Goal: Task Accomplishment & Management: Use online tool/utility

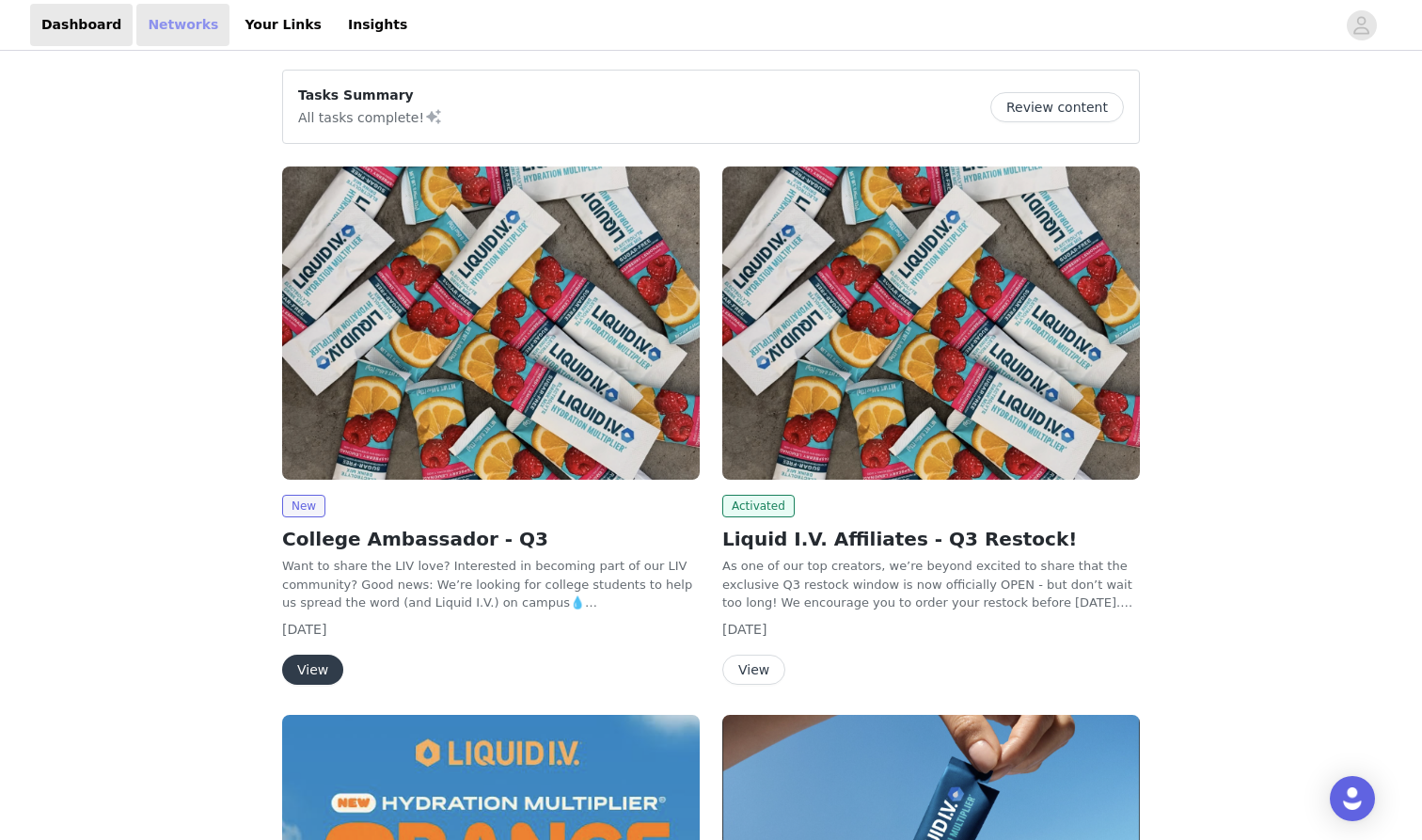
click at [168, 19] on link "Networks" at bounding box center [182, 25] width 93 height 42
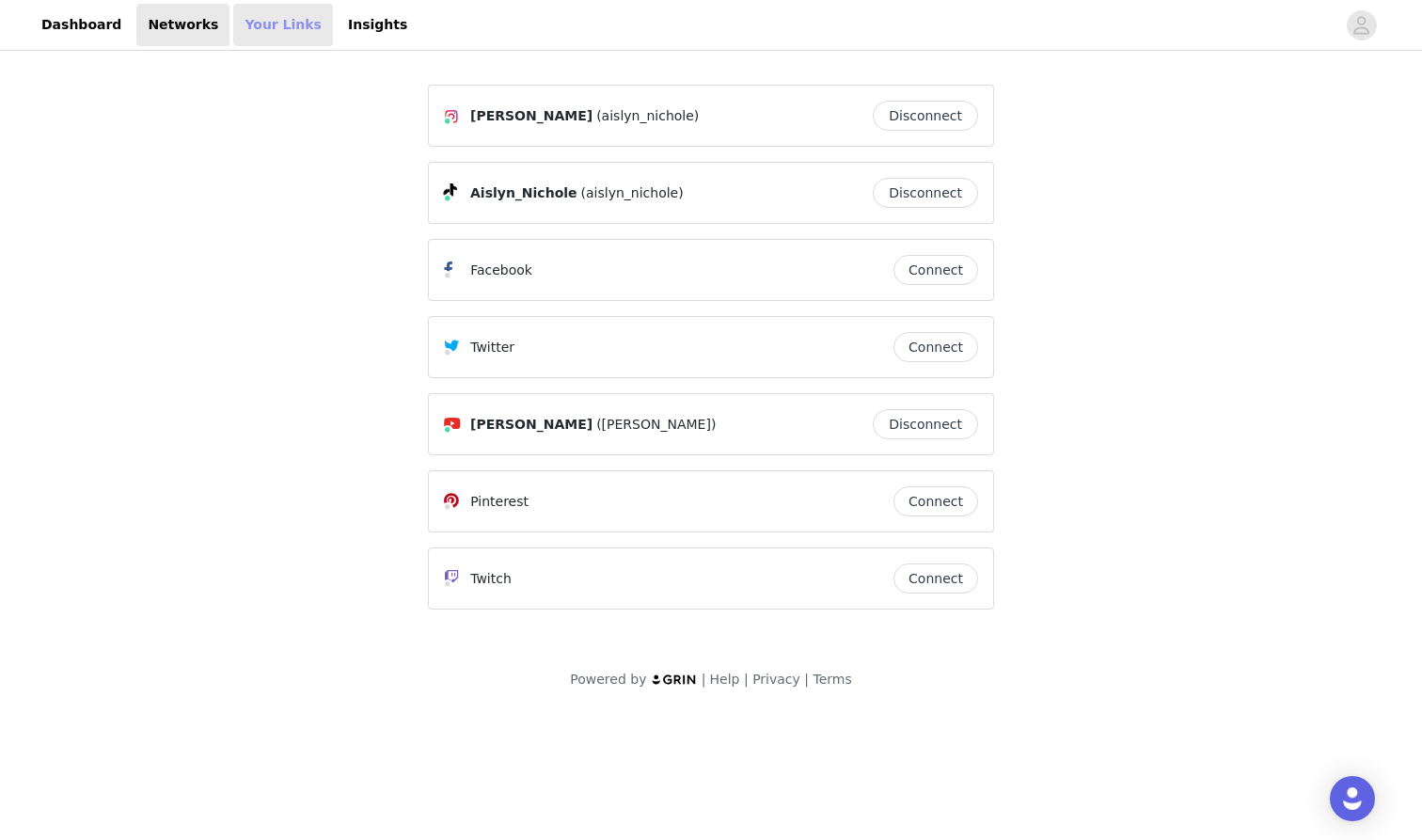
click at [233, 34] on link "Your Links" at bounding box center [283, 25] width 100 height 42
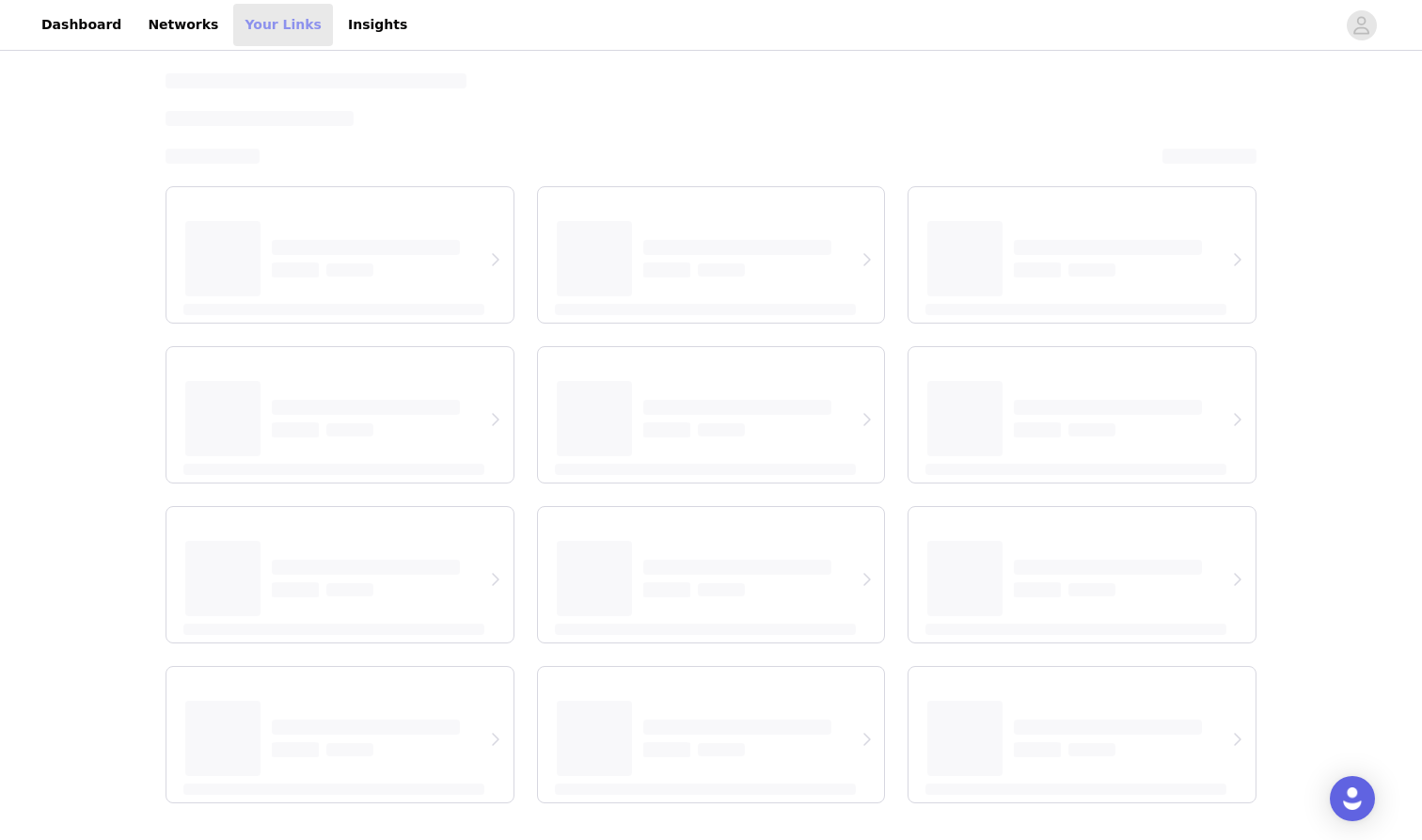
select select "12"
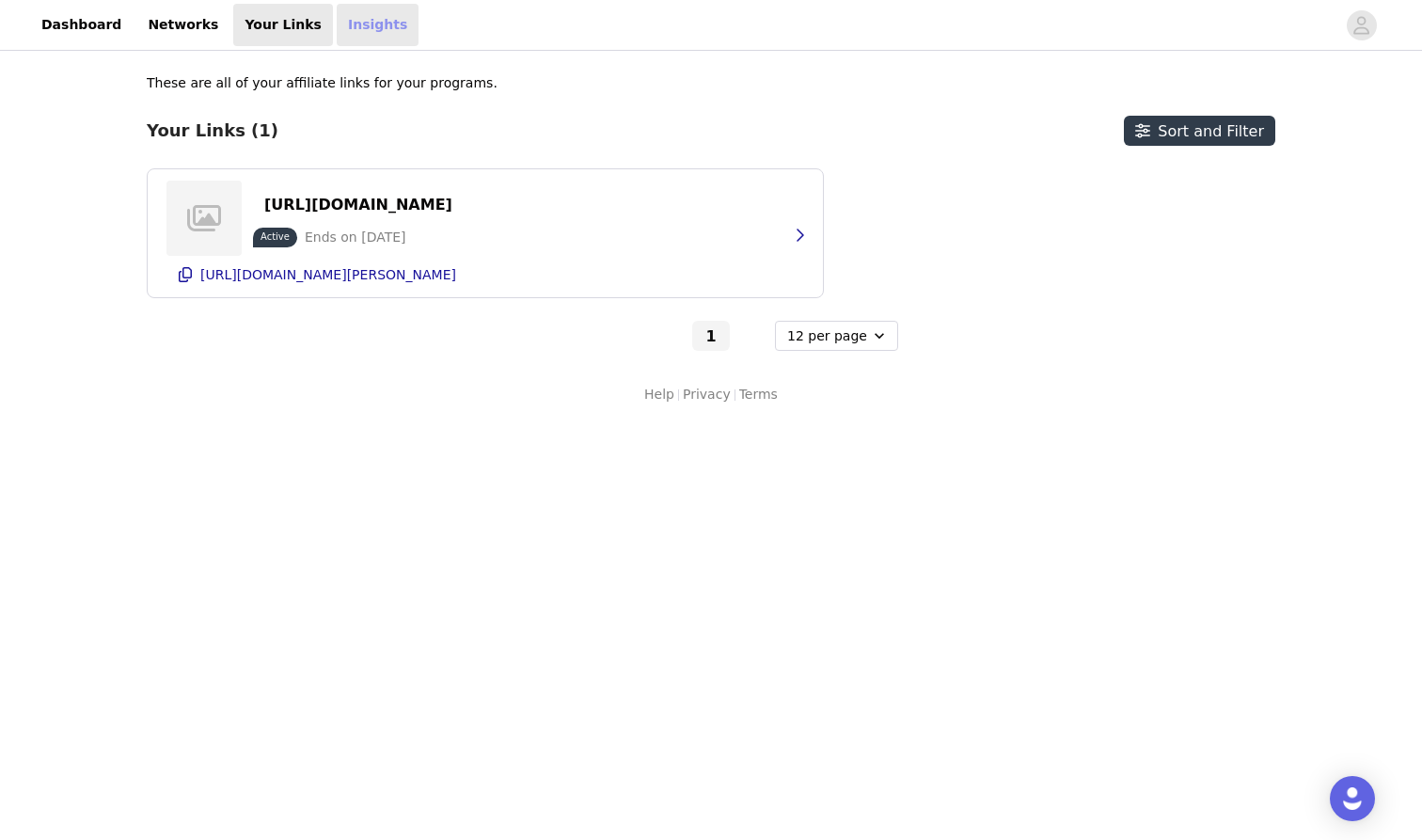
click at [337, 29] on link "Insights" at bounding box center [378, 25] width 82 height 42
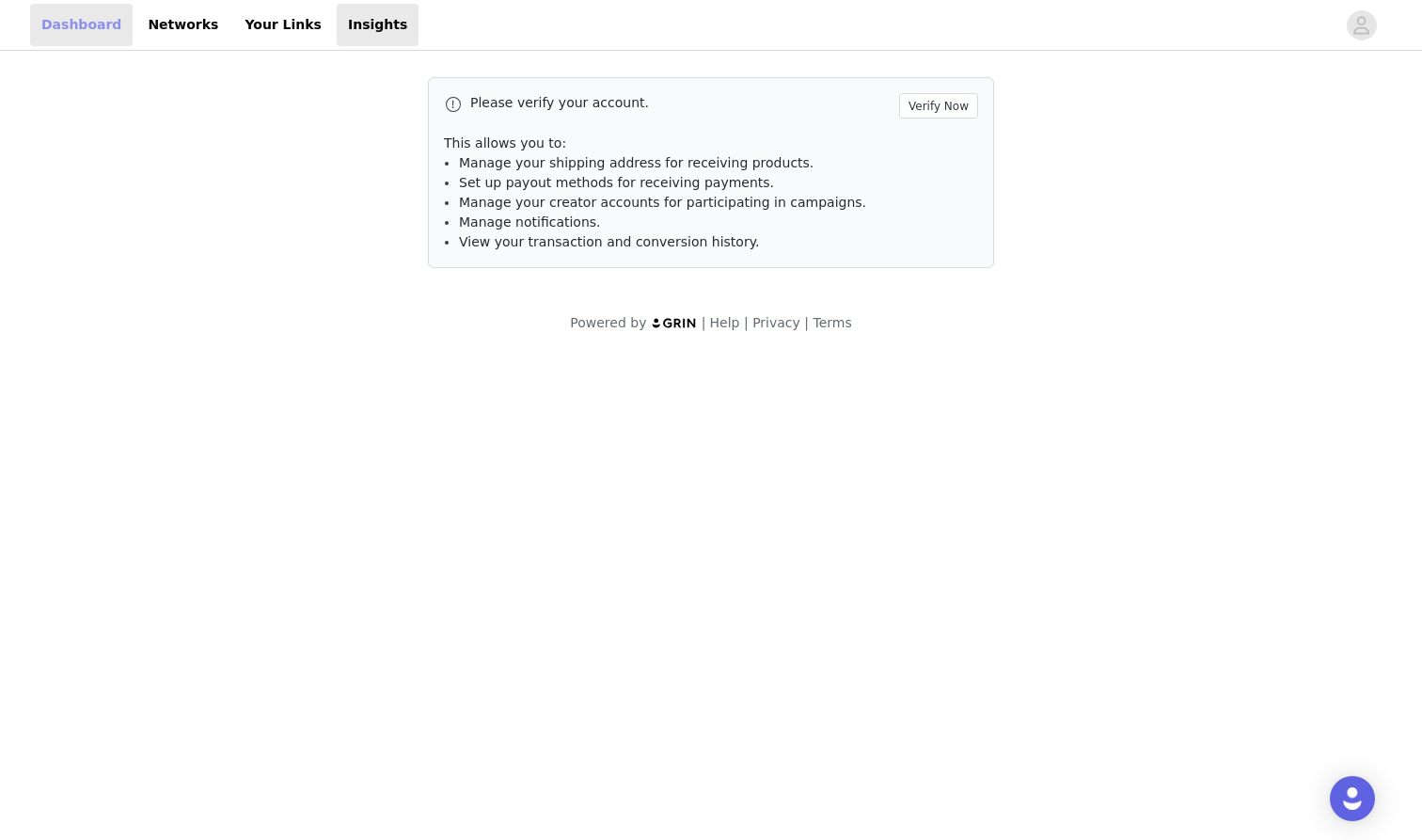
click at [97, 39] on link "Dashboard" at bounding box center [81, 25] width 103 height 42
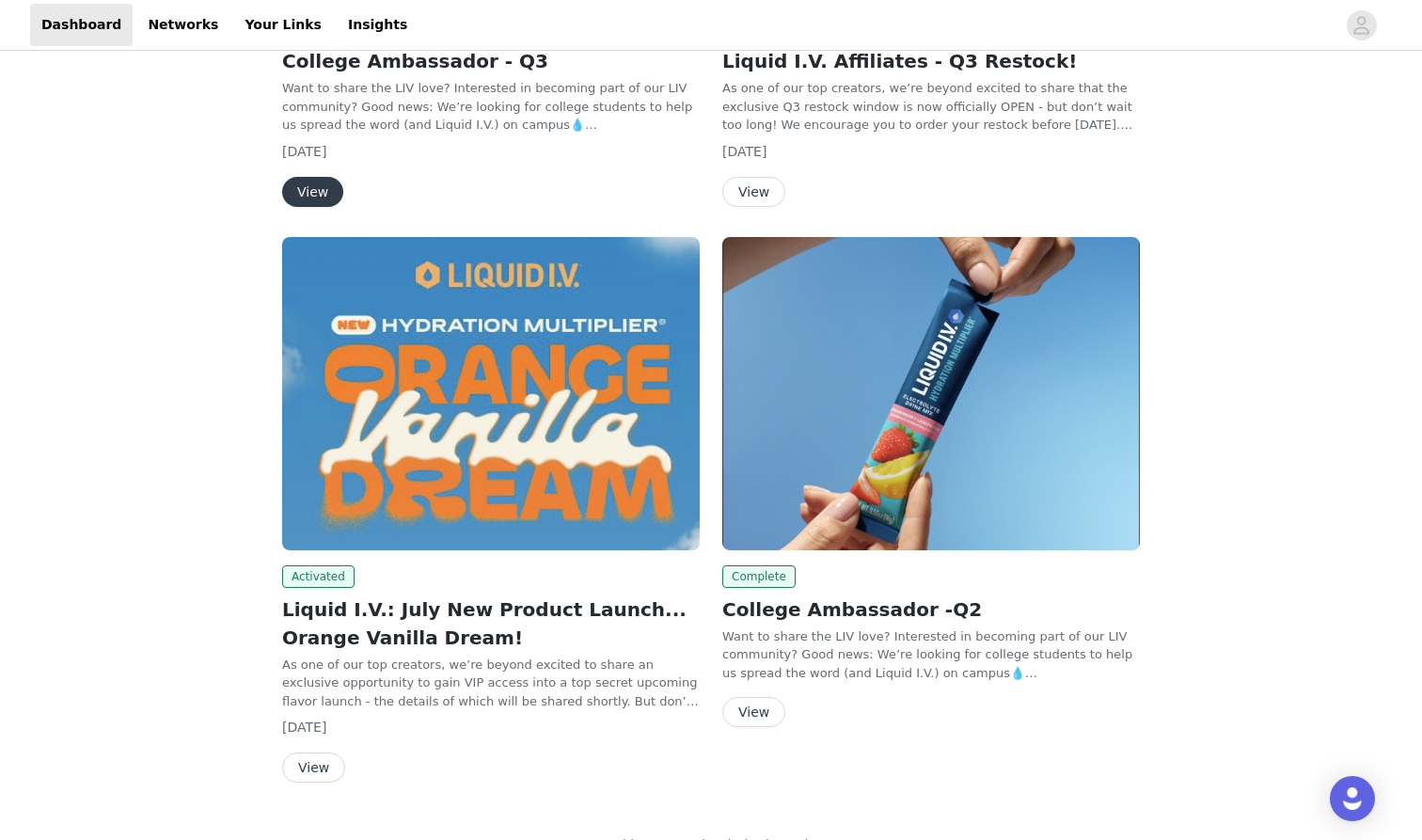
scroll to position [517, 0]
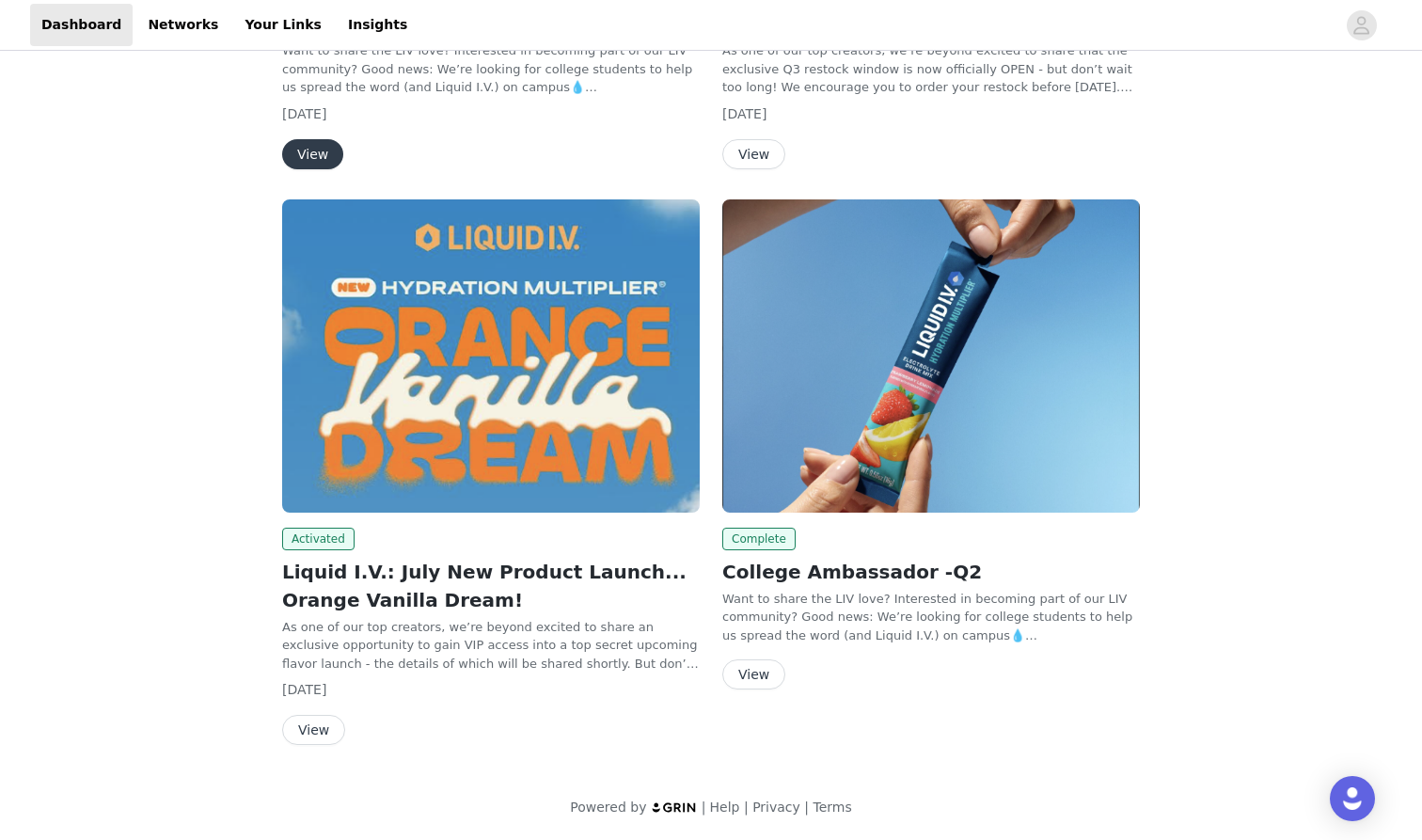
click at [574, 567] on h2 "Liquid I.V.: July New Product Launch... Orange Vanilla Dream!" at bounding box center [491, 585] width 418 height 56
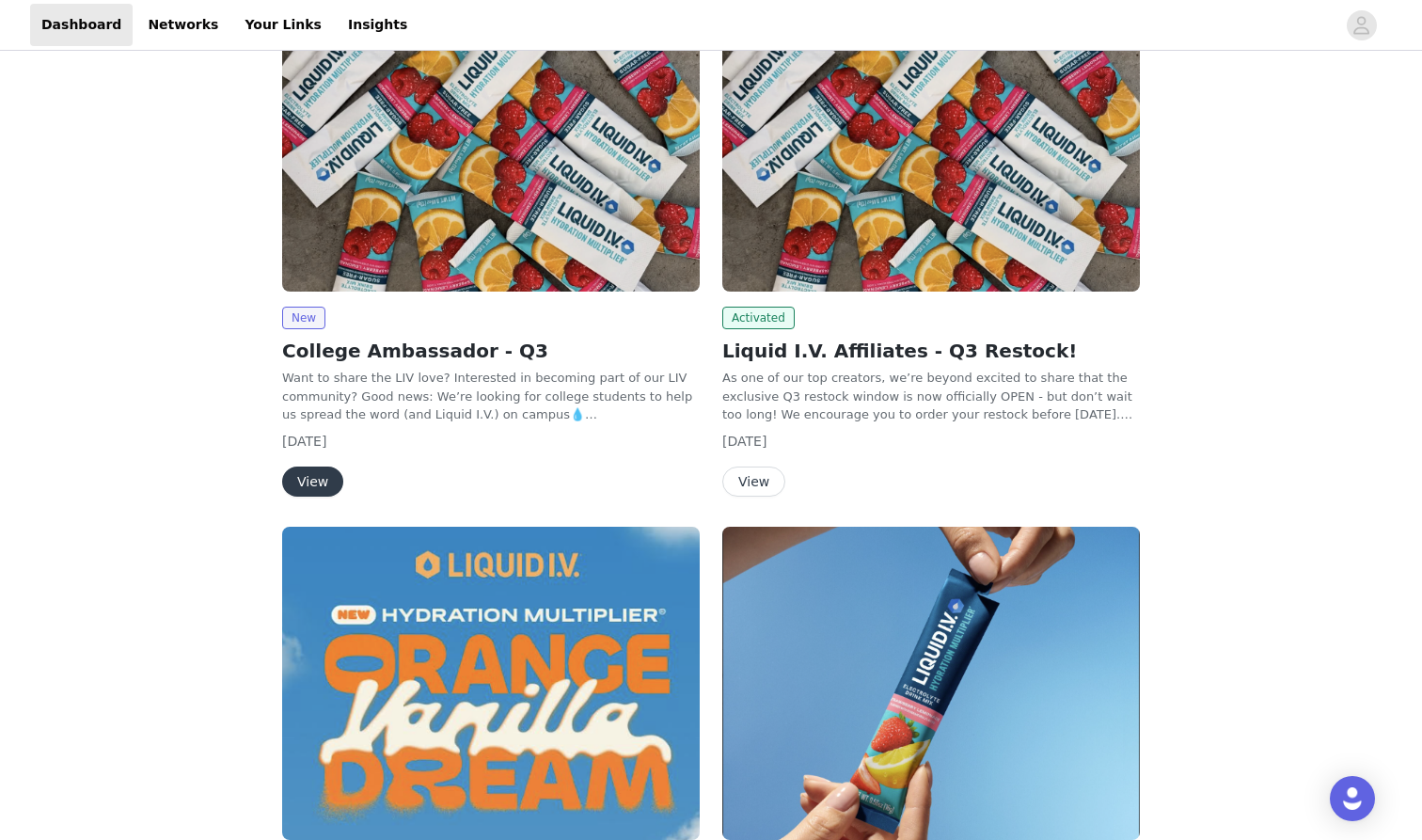
scroll to position [188, 0]
click at [808, 350] on h2 "Liquid I.V. Affiliates - Q3 Restock!" at bounding box center [931, 351] width 418 height 28
click at [757, 478] on button "View" at bounding box center [753, 481] width 63 height 30
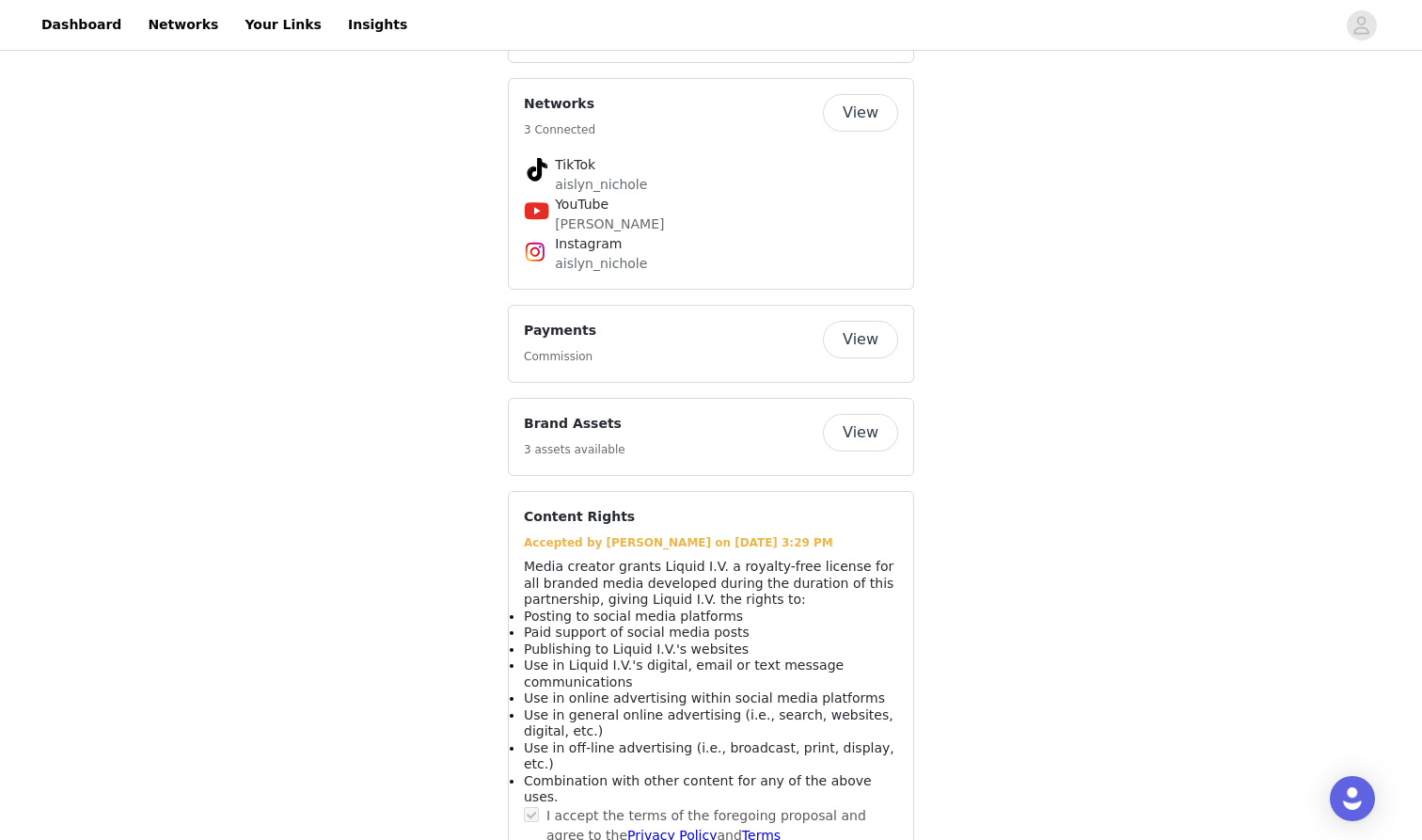
scroll to position [1626, 0]
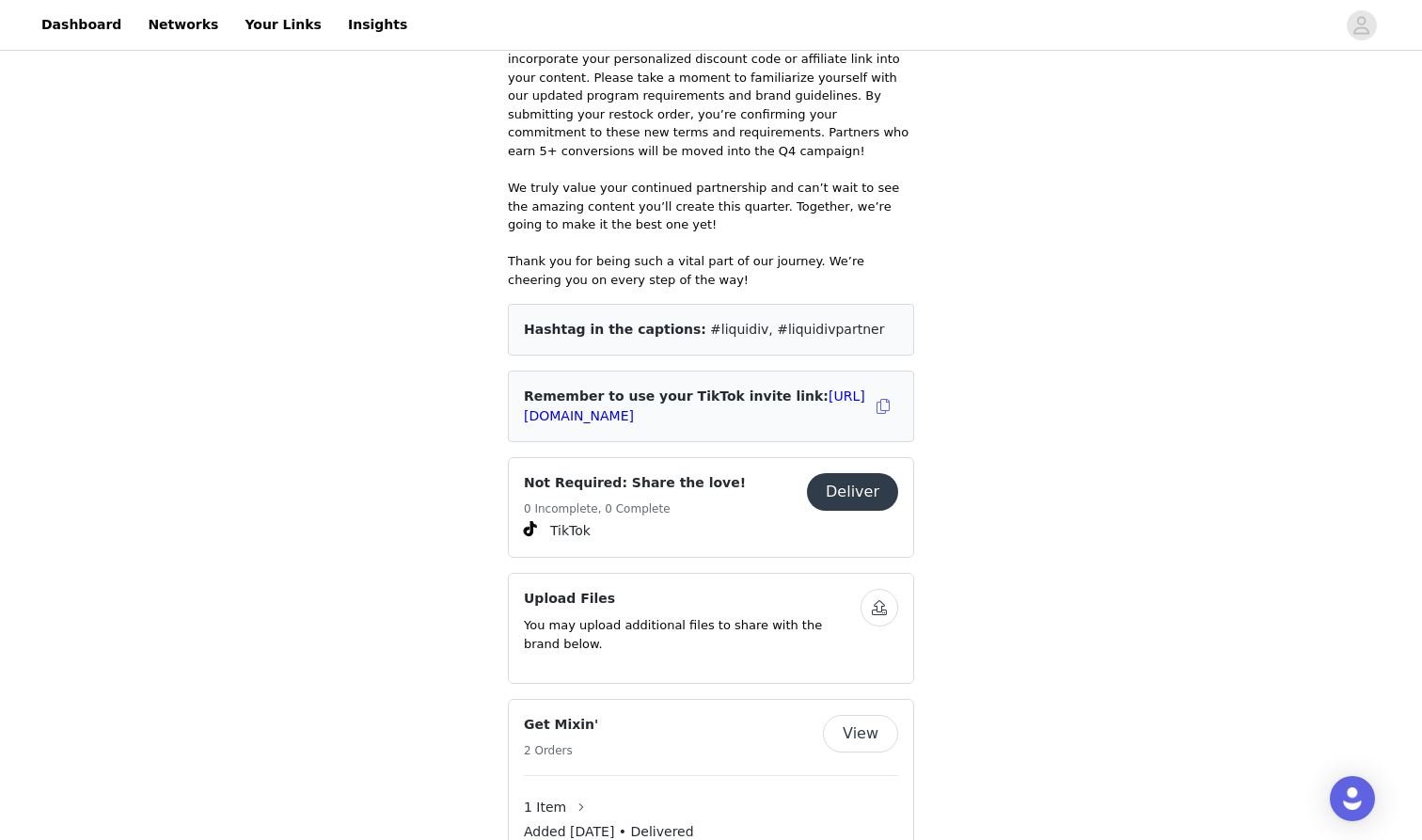
scroll to position [789, 0]
click at [696, 517] on span "TikTok" at bounding box center [711, 528] width 375 height 23
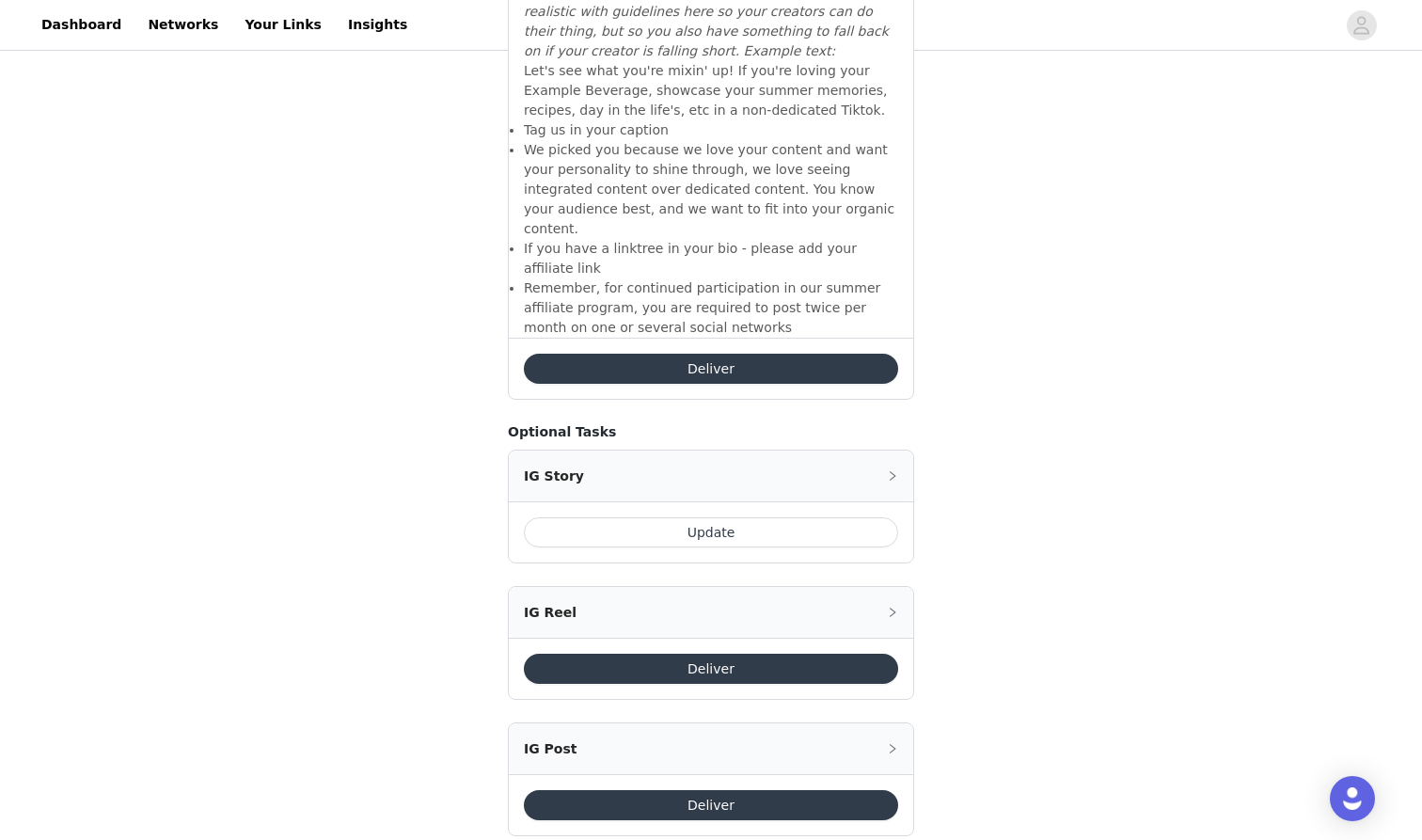
scroll to position [1080, 0]
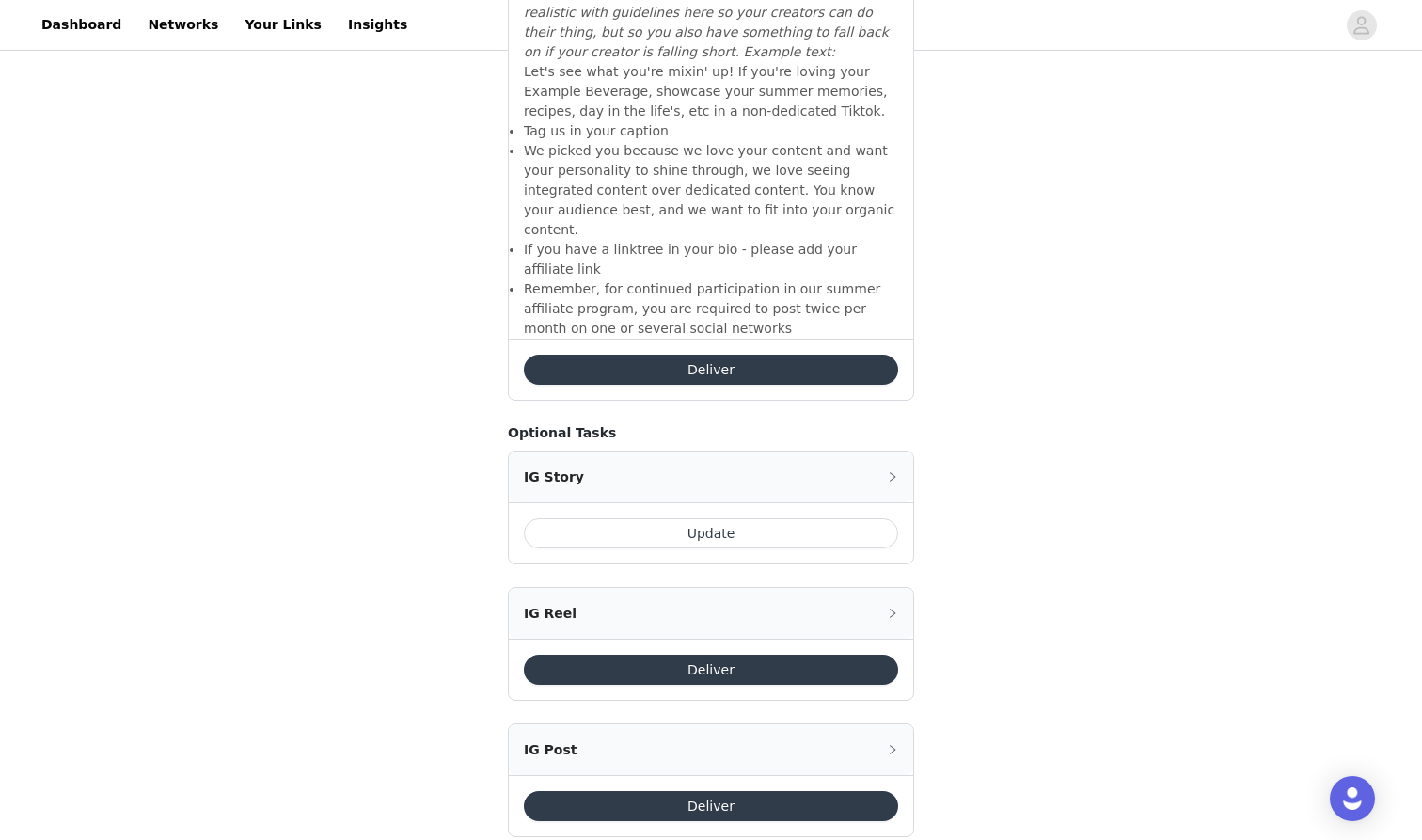
click at [760, 518] on button "Update" at bounding box center [711, 533] width 375 height 30
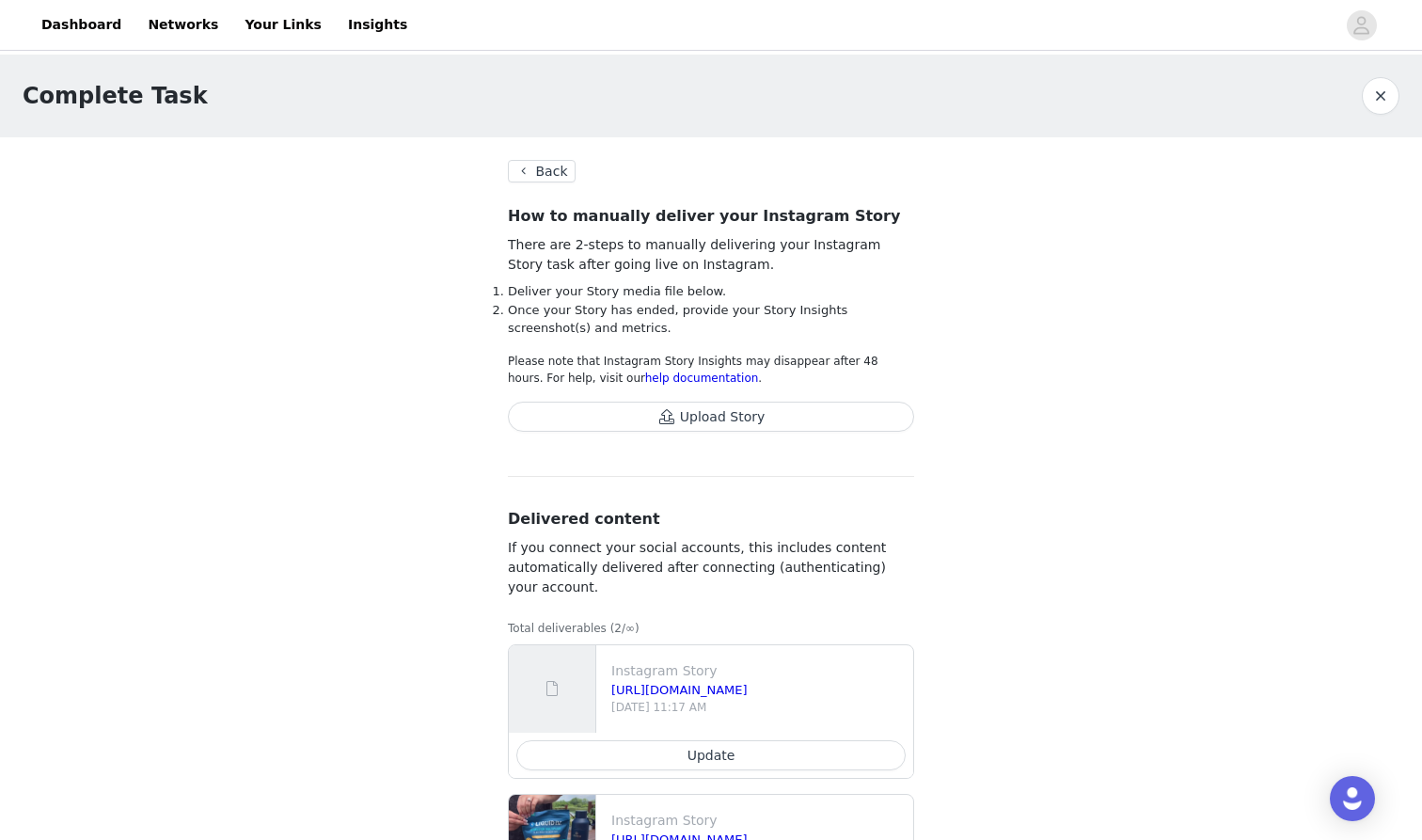
scroll to position [125, 0]
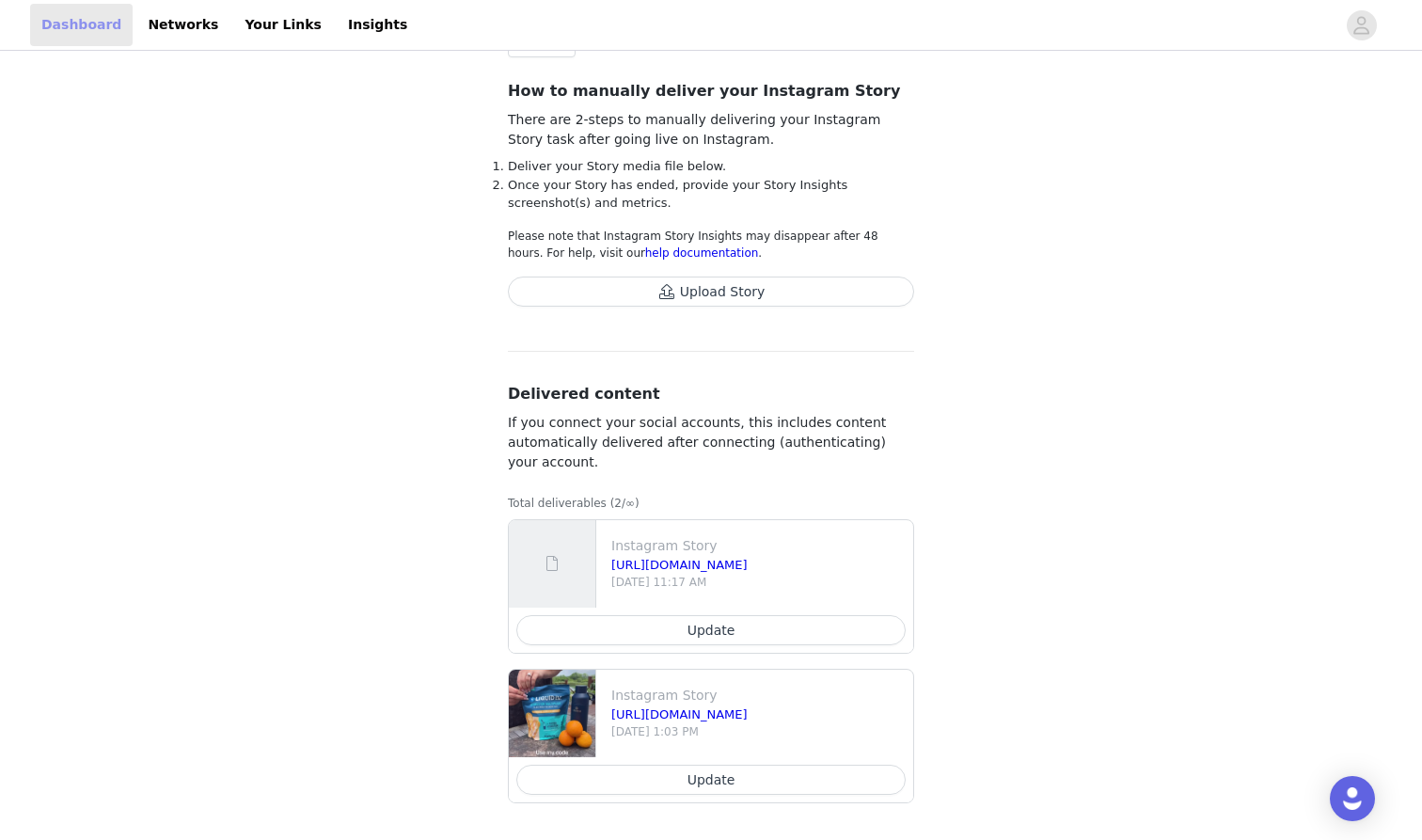
click at [88, 22] on link "Dashboard" at bounding box center [81, 25] width 103 height 42
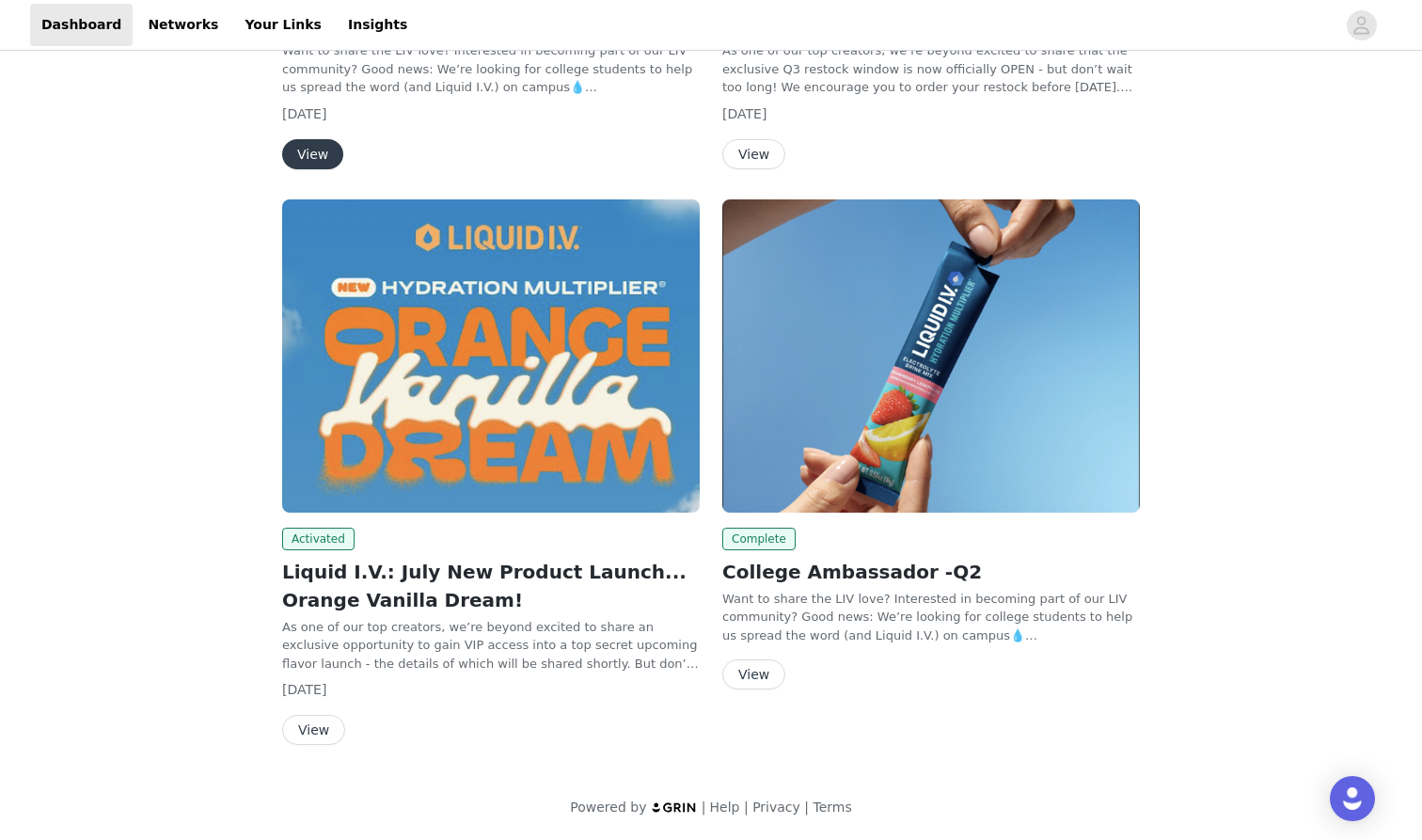
scroll to position [518, 0]
click at [507, 568] on h2 "Liquid I.V.: July New Product Launch... Orange Vanilla Dream!" at bounding box center [491, 585] width 418 height 56
click at [296, 731] on button "View" at bounding box center [313, 729] width 63 height 30
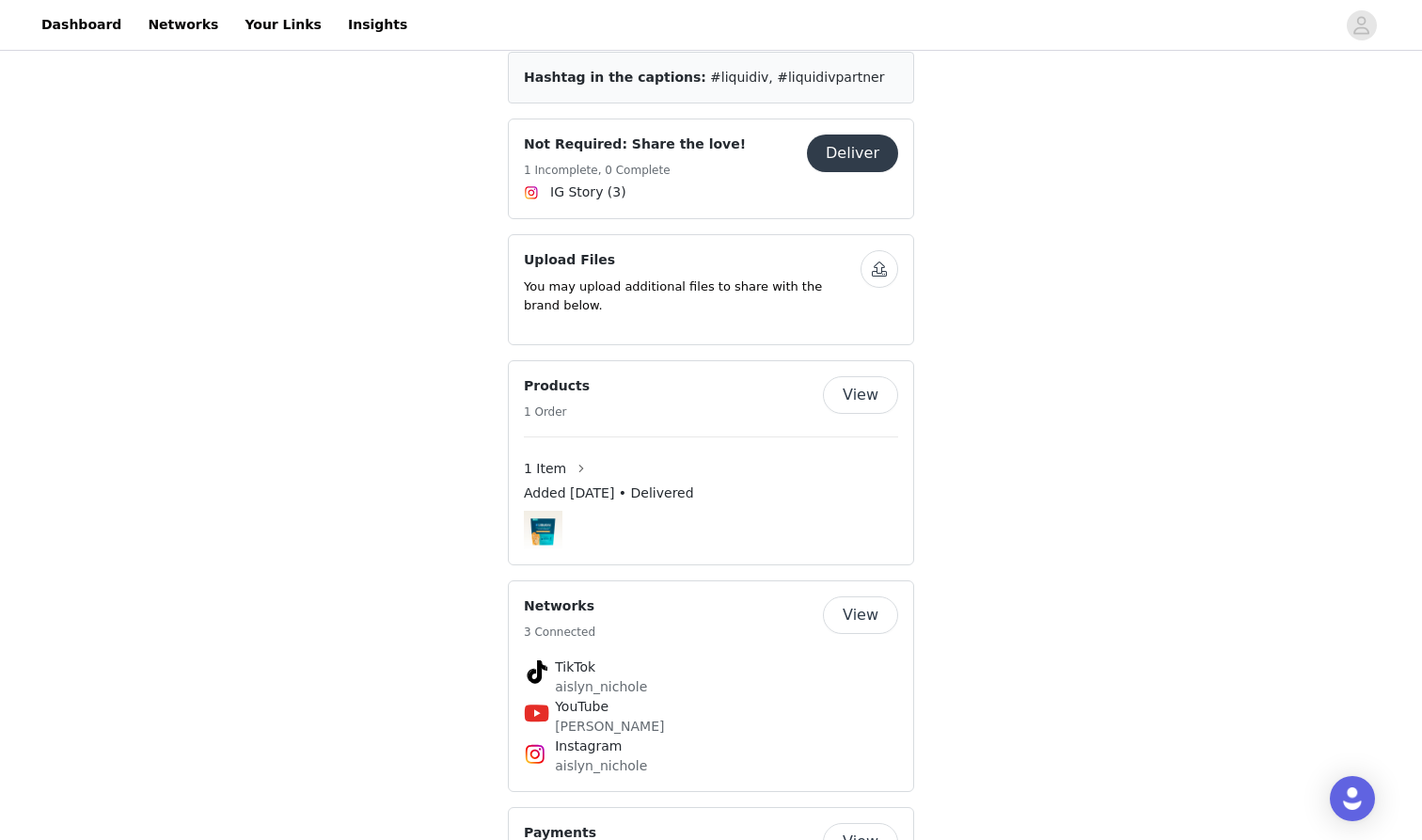
scroll to position [938, 0]
click at [825, 163] on button "Deliver" at bounding box center [852, 152] width 91 height 38
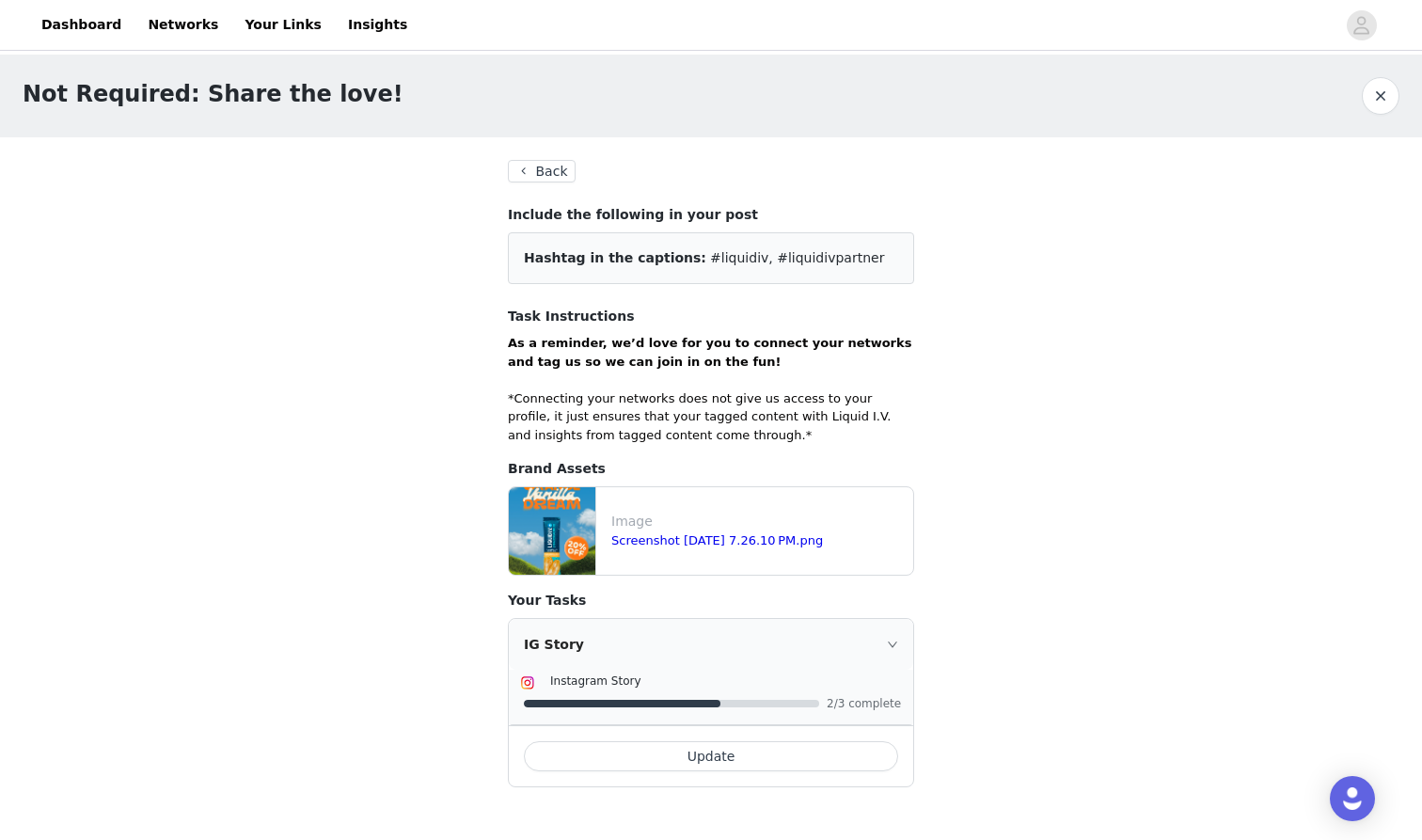
drag, startPoint x: 685, startPoint y: 258, endPoint x: 730, endPoint y: 259, distance: 45.0
click at [730, 259] on span "#liquidiv, #liquidivpartner" at bounding box center [797, 257] width 174 height 15
copy div "#liquidiv"
click at [741, 259] on span "#liquidiv, #liquidivpartner" at bounding box center [797, 257] width 174 height 15
drag, startPoint x: 741, startPoint y: 259, endPoint x: 828, endPoint y: 257, distance: 87.0
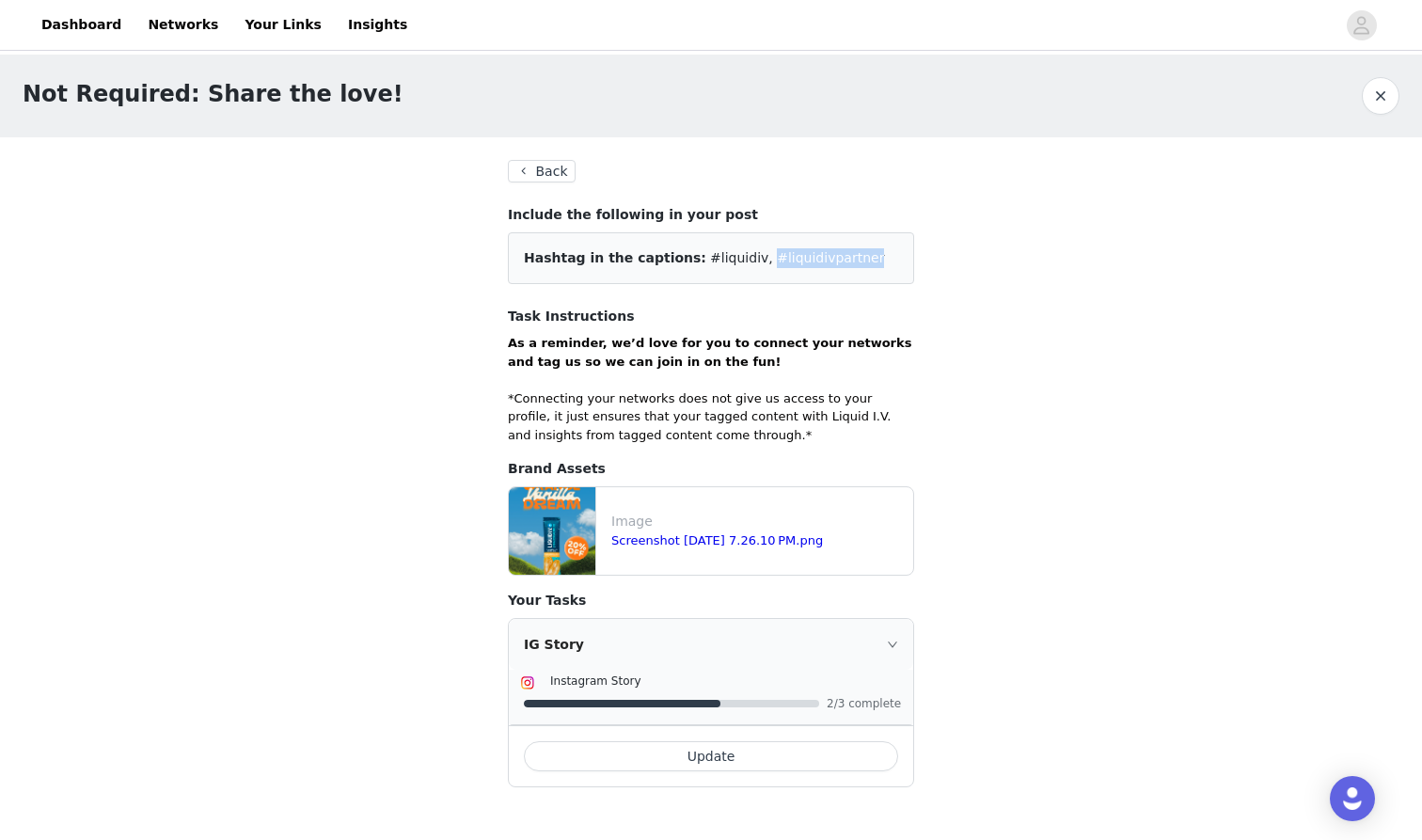
click at [828, 257] on span "#liquidiv, #liquidivpartner" at bounding box center [797, 257] width 174 height 15
copy span "#liquidivpartner"
click at [521, 164] on button "Back" at bounding box center [542, 171] width 68 height 23
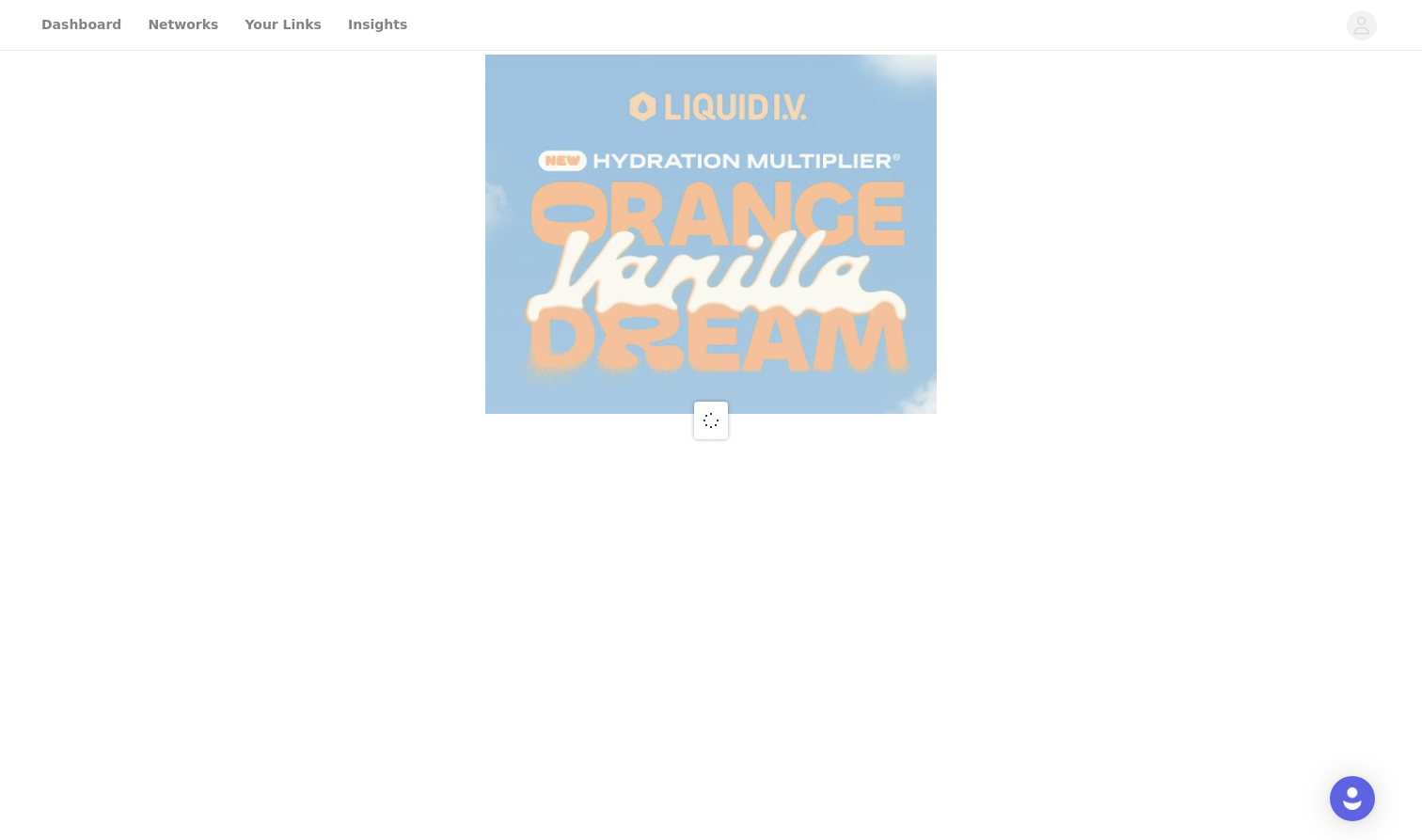
click at [196, 210] on div at bounding box center [711, 420] width 1422 height 840
